Goal: Find contact information: Find contact information

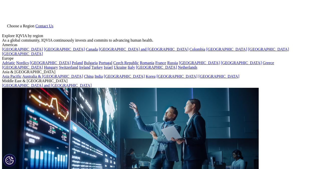
click at [53, 24] on link "Contact Us" at bounding box center [44, 26] width 18 height 4
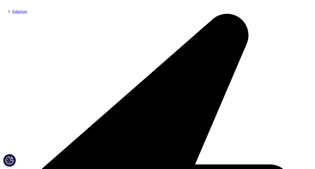
scroll to position [267, 0]
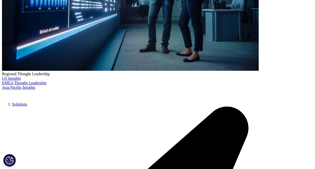
scroll to position [160, 0]
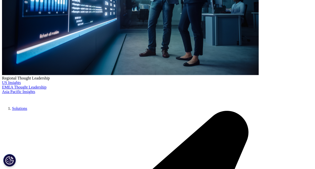
drag, startPoint x: 58, startPoint y: 61, endPoint x: 191, endPoint y: 107, distance: 140.6
copy div "Your time is valuable, and we want to ensure that your issues are resolved quic…"
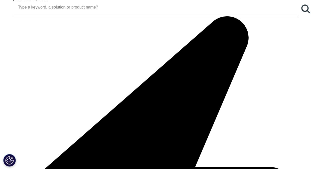
scroll to position [613, 0]
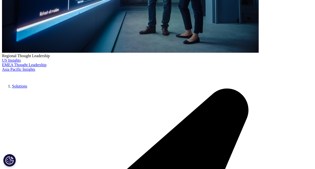
scroll to position [0, 0]
